Goal: Task Accomplishment & Management: Use online tool/utility

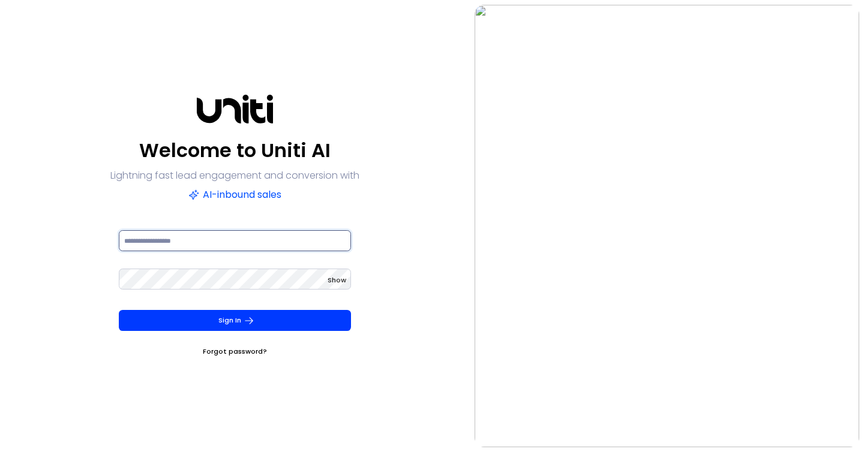
type input "**********"
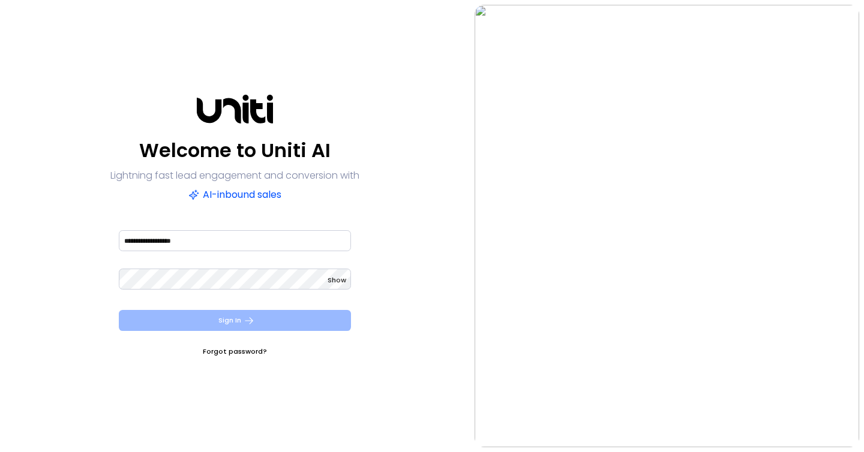
click at [235, 325] on button "Sign In" at bounding box center [235, 320] width 232 height 21
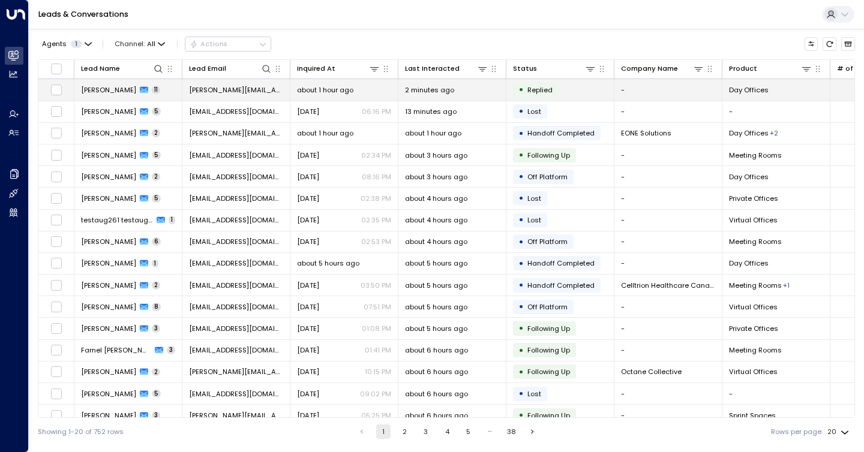
click at [140, 86] on icon at bounding box center [144, 90] width 8 height 8
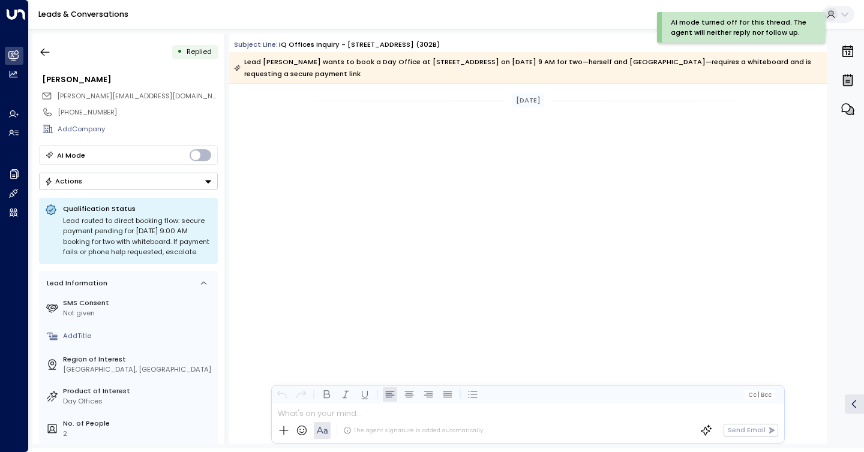
scroll to position [3315, 0]
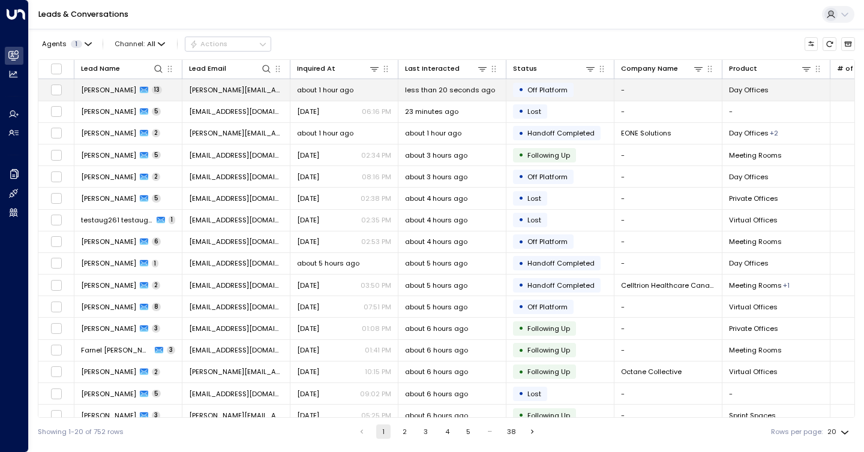
click at [216, 92] on span "[PERSON_NAME][EMAIL_ADDRESS][DOMAIN_NAME]" at bounding box center [236, 90] width 94 height 10
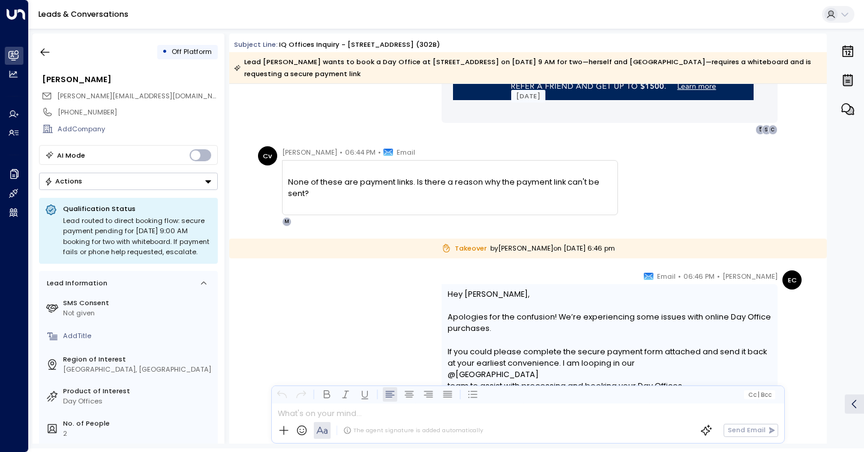
scroll to position [3963, 0]
